Goal: Task Accomplishment & Management: Manage account settings

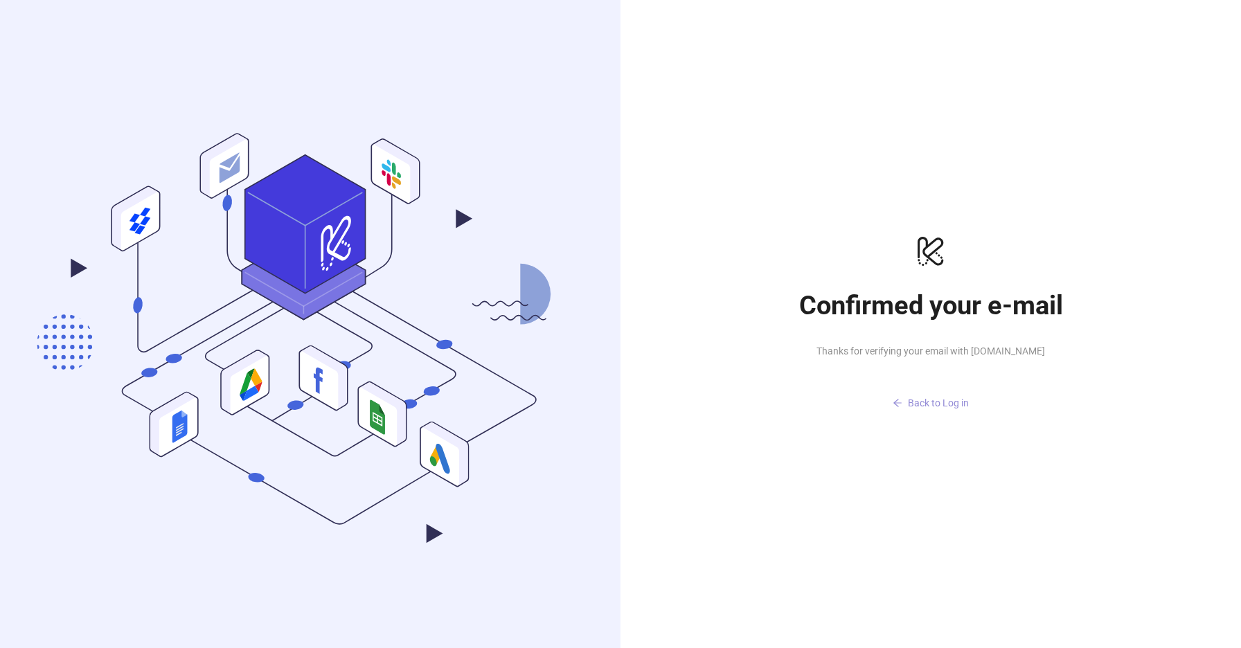
click at [946, 409] on button "Back to Log in" at bounding box center [930, 403] width 277 height 22
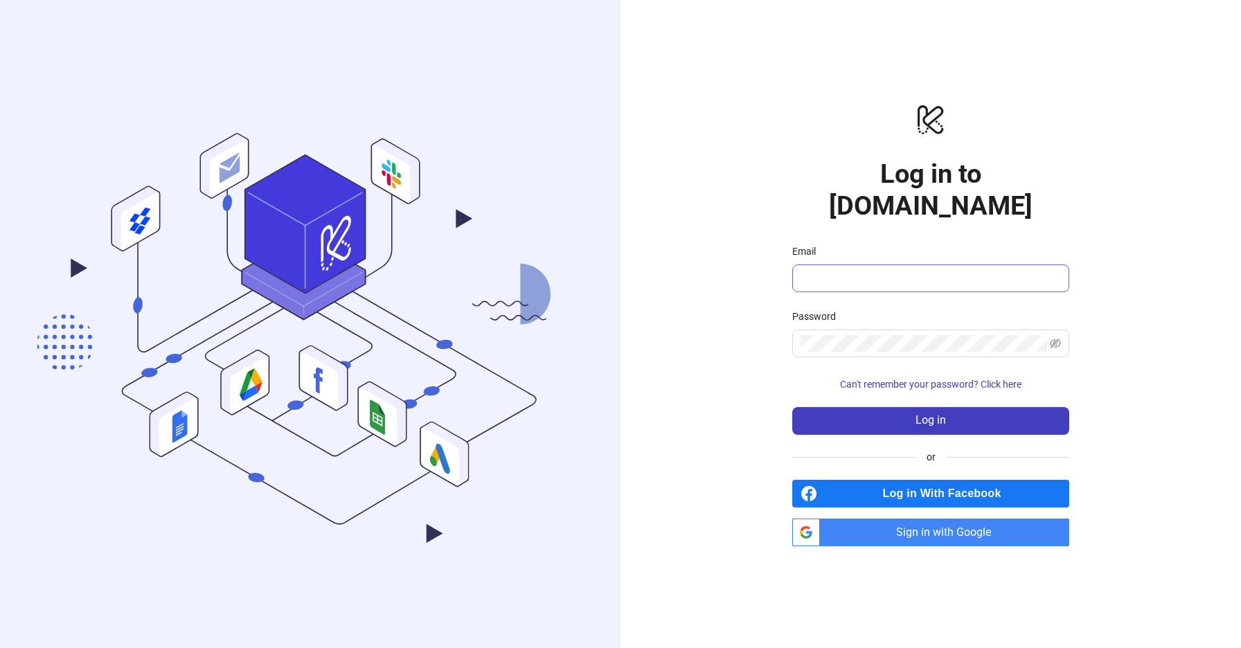
click at [906, 274] on span at bounding box center [930, 279] width 277 height 28
click at [886, 270] on input "Email" at bounding box center [930, 278] width 258 height 17
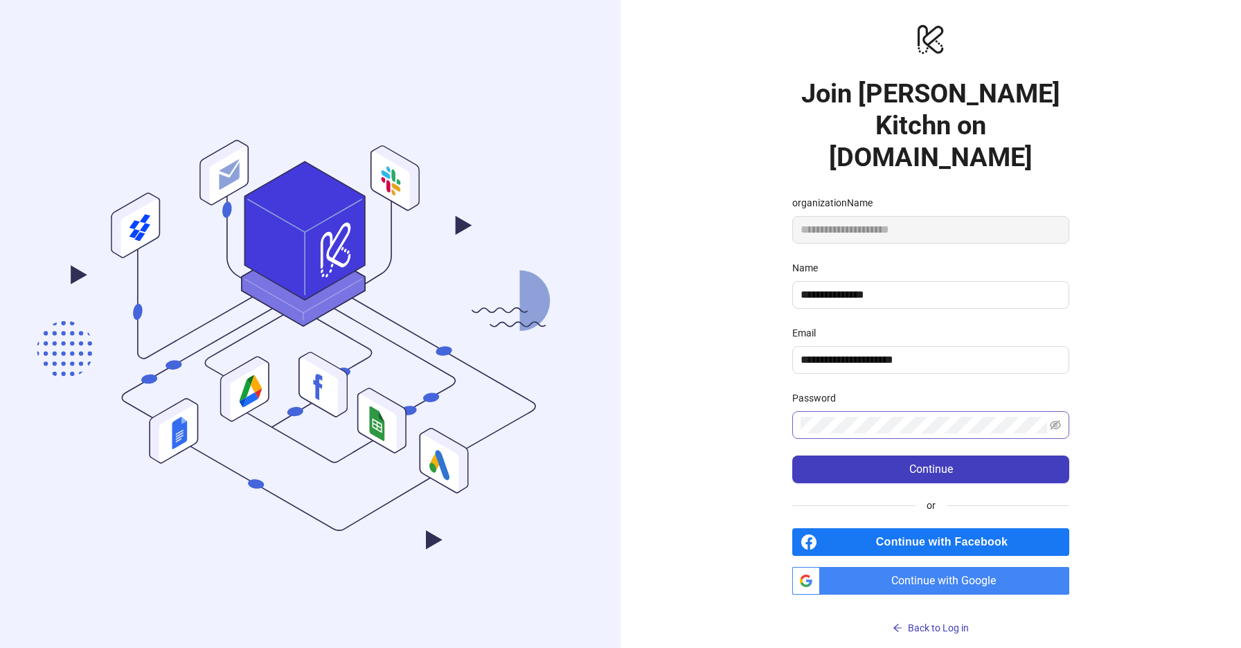
click at [820, 411] on span at bounding box center [930, 425] width 277 height 28
click at [1051, 420] on icon "eye-invisible" at bounding box center [1055, 425] width 11 height 11
click at [1006, 456] on button "Continue" at bounding box center [930, 470] width 277 height 28
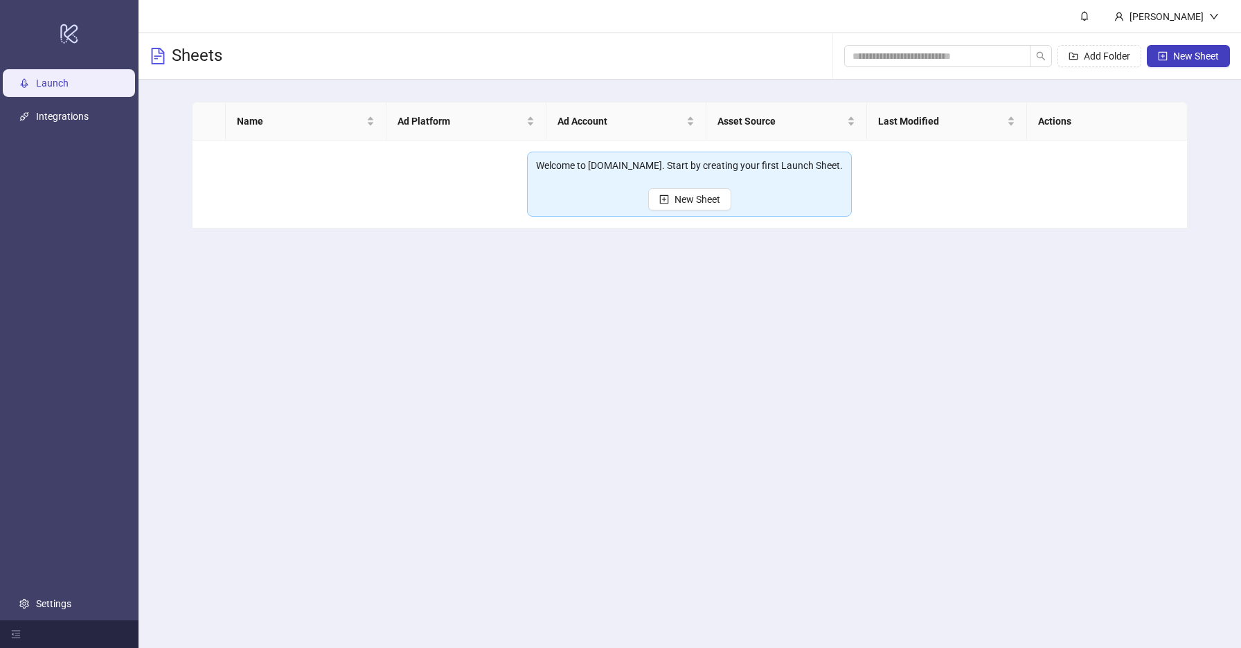
click at [631, 390] on main "[PERSON_NAME] Sheets Add Folder New Sheet Name Ad Platform Ad Account Asset Sou…" at bounding box center [689, 324] width 1102 height 648
click at [28, 580] on ul "Launch Integrations Settings" at bounding box center [69, 343] width 138 height 554
click at [36, 602] on link "Settings" at bounding box center [53, 603] width 35 height 11
